Goal: Information Seeking & Learning: Learn about a topic

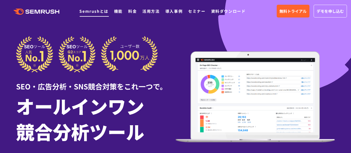
click at [104, 11] on link "Semrushとは" at bounding box center [93, 11] width 29 height 6
